Goal: Task Accomplishment & Management: Complete application form

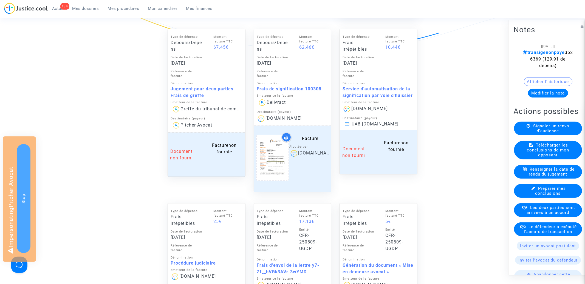
scroll to position [456, 0]
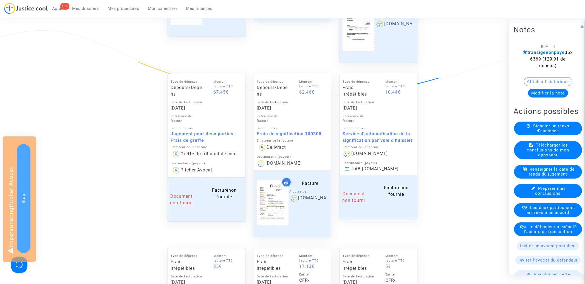
click at [392, 132] on div "Service d'automatisation de la signification par voie d'huissier" at bounding box center [378, 137] width 72 height 13
copy div "Service d'automatisation de la signification par voie d'huissier"
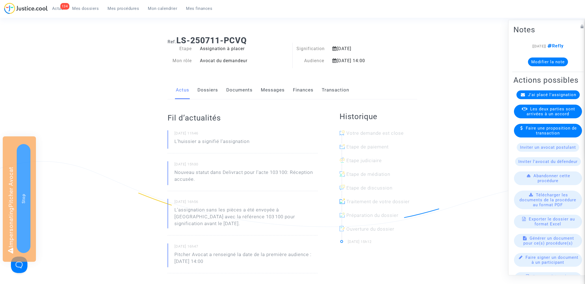
click at [299, 87] on link "Finances" at bounding box center [303, 90] width 21 height 18
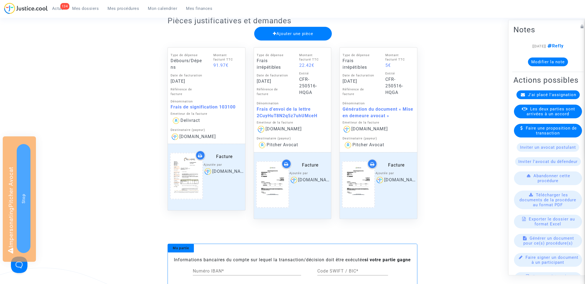
scroll to position [191, 0]
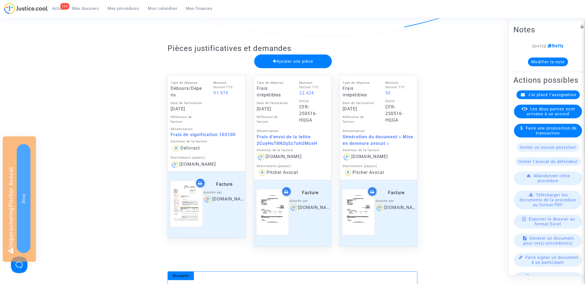
click at [291, 62] on span "Ajouter une pièce" at bounding box center [293, 61] width 40 height 5
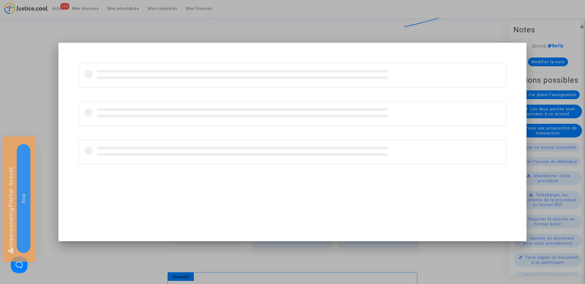
scroll to position [0, 0]
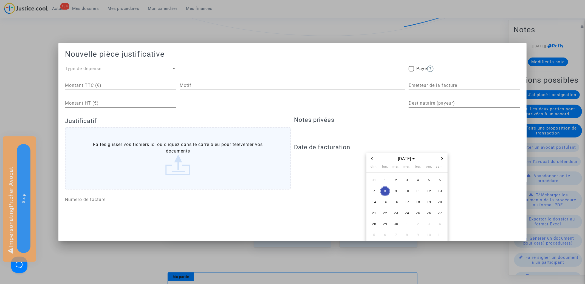
click at [201, 81] on div "Motif" at bounding box center [293, 84] width 226 height 12
paste input "Service d'automatisation de la signification par voie d'huissier"
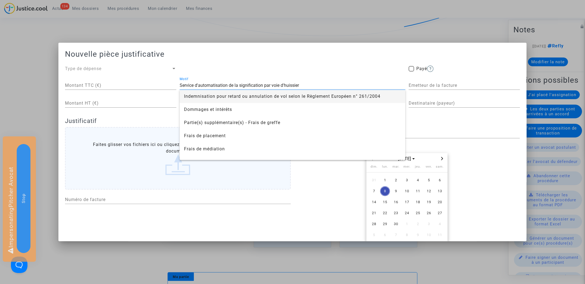
type input "Service d'automatisation de la signification par voie d'huissier"
click at [104, 67] on div "Type de dépense" at bounding box center [118, 69] width 106 height 7
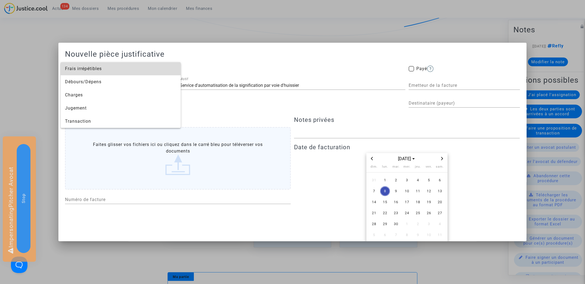
click at [93, 70] on span "Frais irrépétibles" at bounding box center [120, 68] width 111 height 13
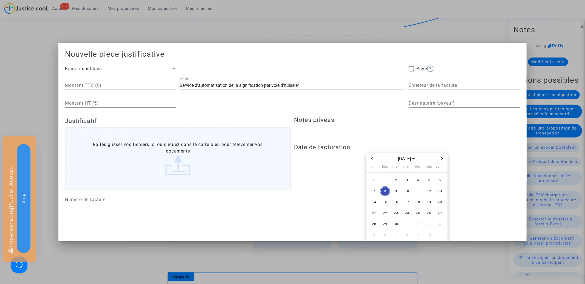
click at [121, 84] on input "Montant TTC (€)" at bounding box center [120, 85] width 111 height 5
type input "10.44"
click at [430, 83] on input "Emetteur de la facture" at bounding box center [464, 85] width 111 height 5
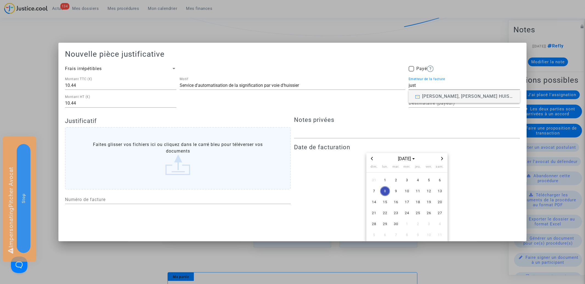
click at [421, 86] on input "just" at bounding box center [464, 85] width 111 height 5
click at [419, 97] on img at bounding box center [417, 97] width 5 height 4
type input "Europe Médiation"
click at [424, 106] on input "Destinataire (payeur)" at bounding box center [464, 103] width 111 height 5
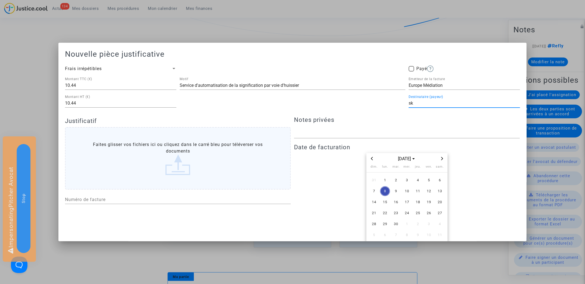
type input "s"
type input "Skycop"
click at [351, 55] on h2 "Nouvelle pièce justificative" at bounding box center [292, 54] width 455 height 10
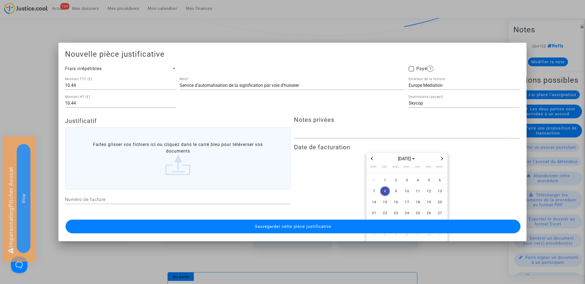
click at [371, 159] on icon "Previous month" at bounding box center [372, 158] width 2 height 3
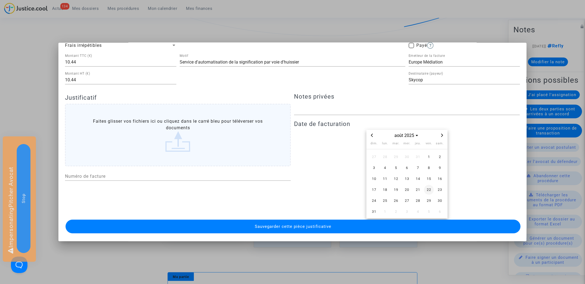
click at [429, 191] on span "22" at bounding box center [429, 190] width 10 height 10
click at [272, 226] on span "Sauvegarder cette pièce justificative" at bounding box center [293, 226] width 76 height 5
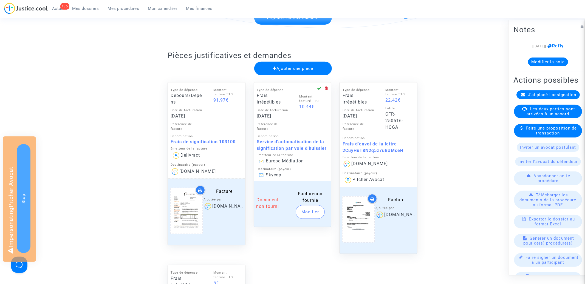
scroll to position [0, 0]
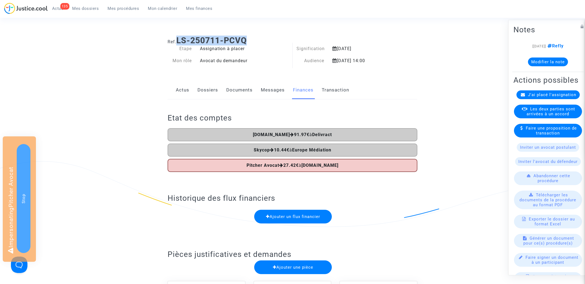
drag, startPoint x: 177, startPoint y: 39, endPoint x: 283, endPoint y: 39, distance: 106.4
click at [283, 39] on h1 "Ref. LS-250711-PCVQ" at bounding box center [293, 41] width 250 height 10
copy b "LS-250711-PCVQ"
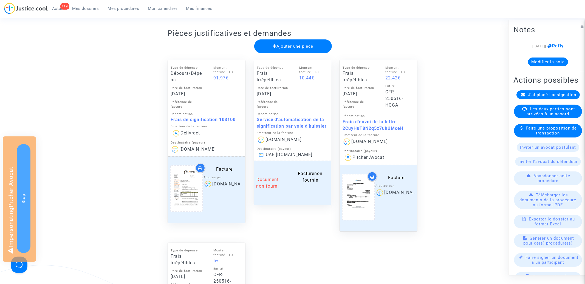
scroll to position [239, 0]
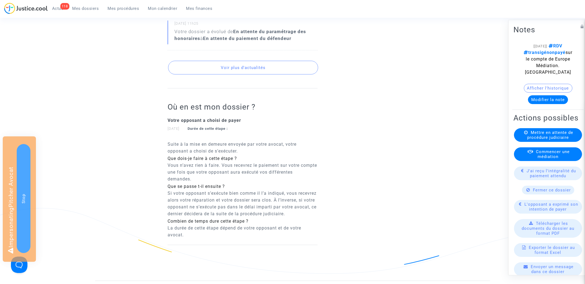
scroll to position [200, 0]
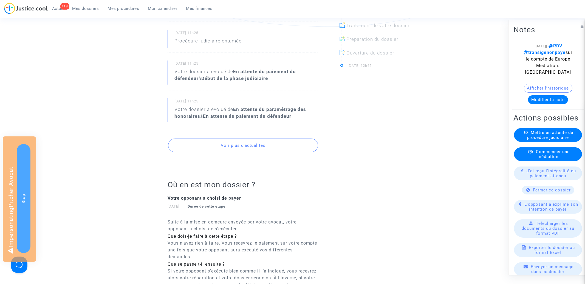
click at [244, 140] on button "Voir plus d'actualités" at bounding box center [243, 146] width 150 height 14
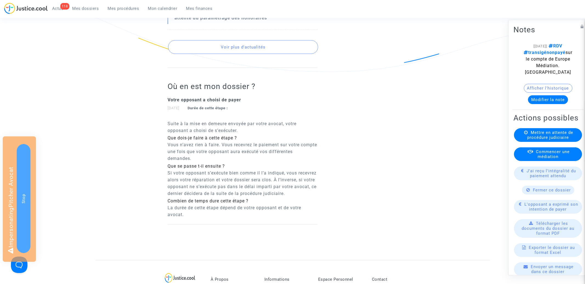
scroll to position [413, 0]
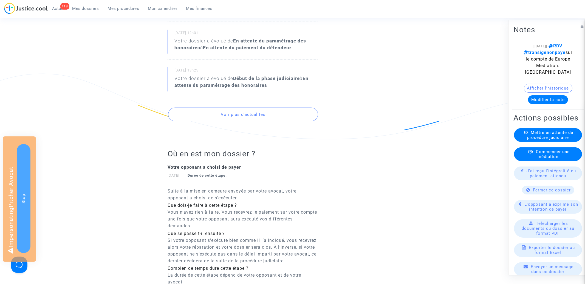
click at [244, 115] on button "Voir plus d'actualités" at bounding box center [243, 115] width 150 height 14
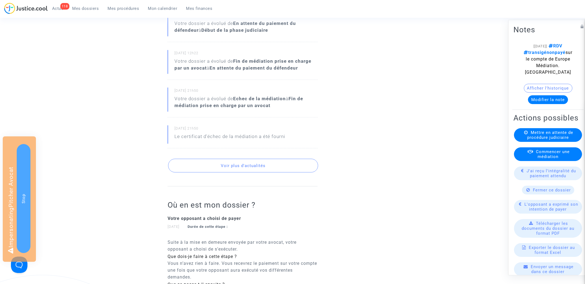
scroll to position [558, 0]
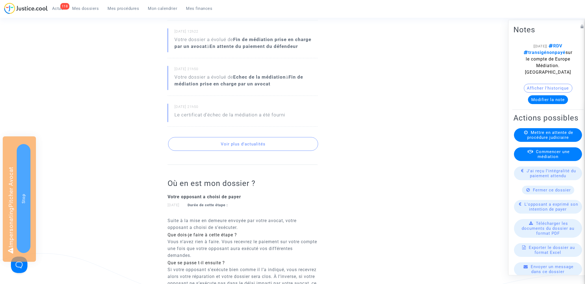
click at [242, 146] on button "Voir plus d'actualités" at bounding box center [243, 144] width 150 height 14
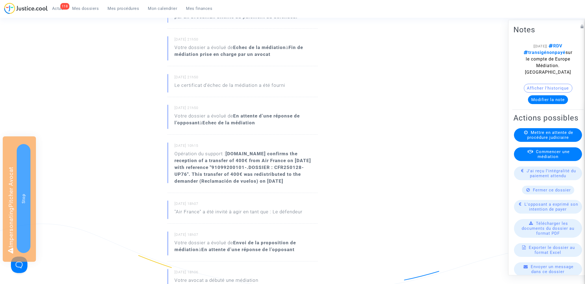
scroll to position [589, 0]
